Goal: Task Accomplishment & Management: Use online tool/utility

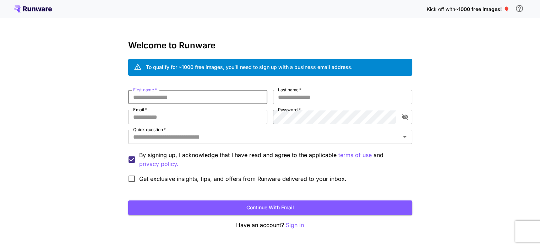
click at [183, 100] on input "First name   *" at bounding box center [197, 97] width 139 height 14
click at [292, 224] on p "Sign in" at bounding box center [295, 225] width 18 height 9
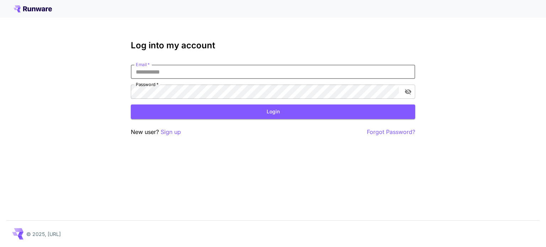
click at [200, 66] on input "Email   *" at bounding box center [273, 72] width 284 height 14
click at [179, 134] on p "Sign up" at bounding box center [171, 132] width 20 height 9
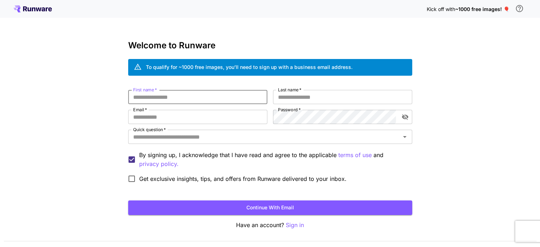
click at [219, 102] on input "First name   *" at bounding box center [197, 97] width 139 height 14
type input "******"
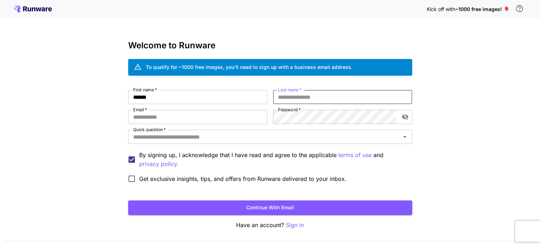
click at [286, 98] on input "Last name   *" at bounding box center [342, 97] width 139 height 14
type input "*****"
click at [226, 119] on input "Email   *" at bounding box center [197, 117] width 139 height 14
type input "**********"
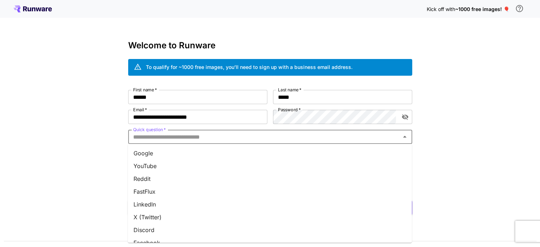
click at [244, 139] on input "Quick question   *" at bounding box center [264, 137] width 268 height 10
click at [220, 166] on li "YouTube" at bounding box center [270, 166] width 284 height 13
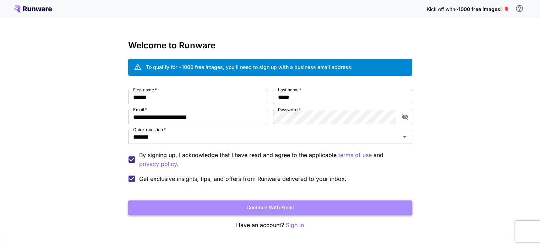
click at [158, 203] on button "Continue with email" at bounding box center [270, 207] width 284 height 15
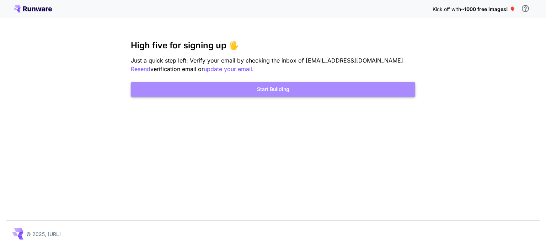
click at [406, 86] on button "Start Building" at bounding box center [273, 89] width 284 height 15
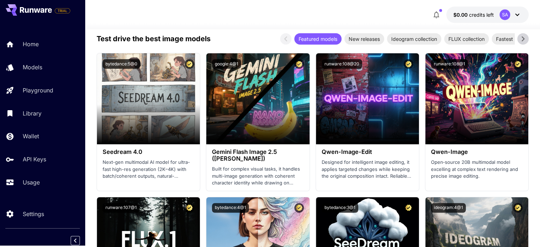
scroll to position [1072, 0]
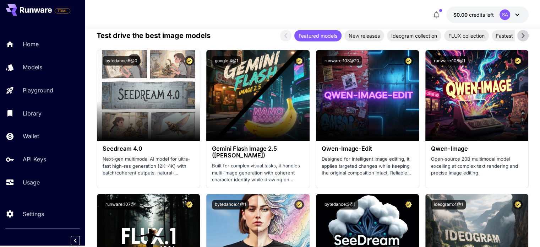
click at [519, 13] on icon at bounding box center [517, 14] width 9 height 9
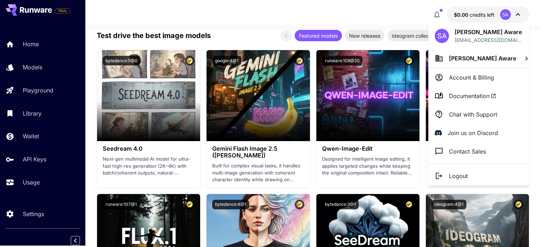
click at [545, 43] on div at bounding box center [273, 123] width 546 height 247
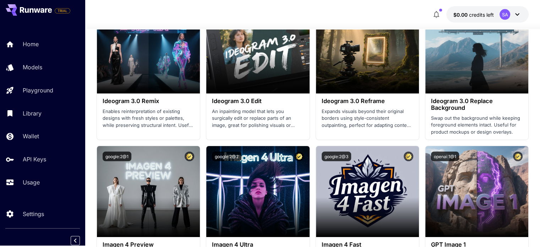
scroll to position [1410, 0]
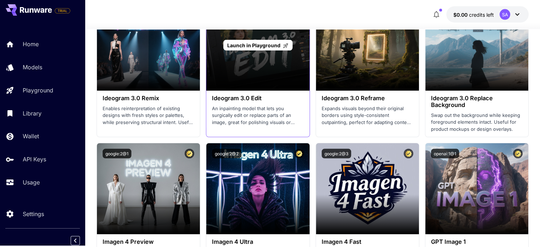
click at [271, 46] on span "Launch in Playground" at bounding box center [253, 45] width 53 height 6
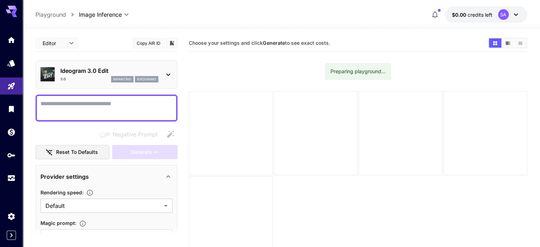
click at [354, 71] on div "Preparing playground..." at bounding box center [358, 71] width 55 height 13
